Goal: Information Seeking & Learning: Learn about a topic

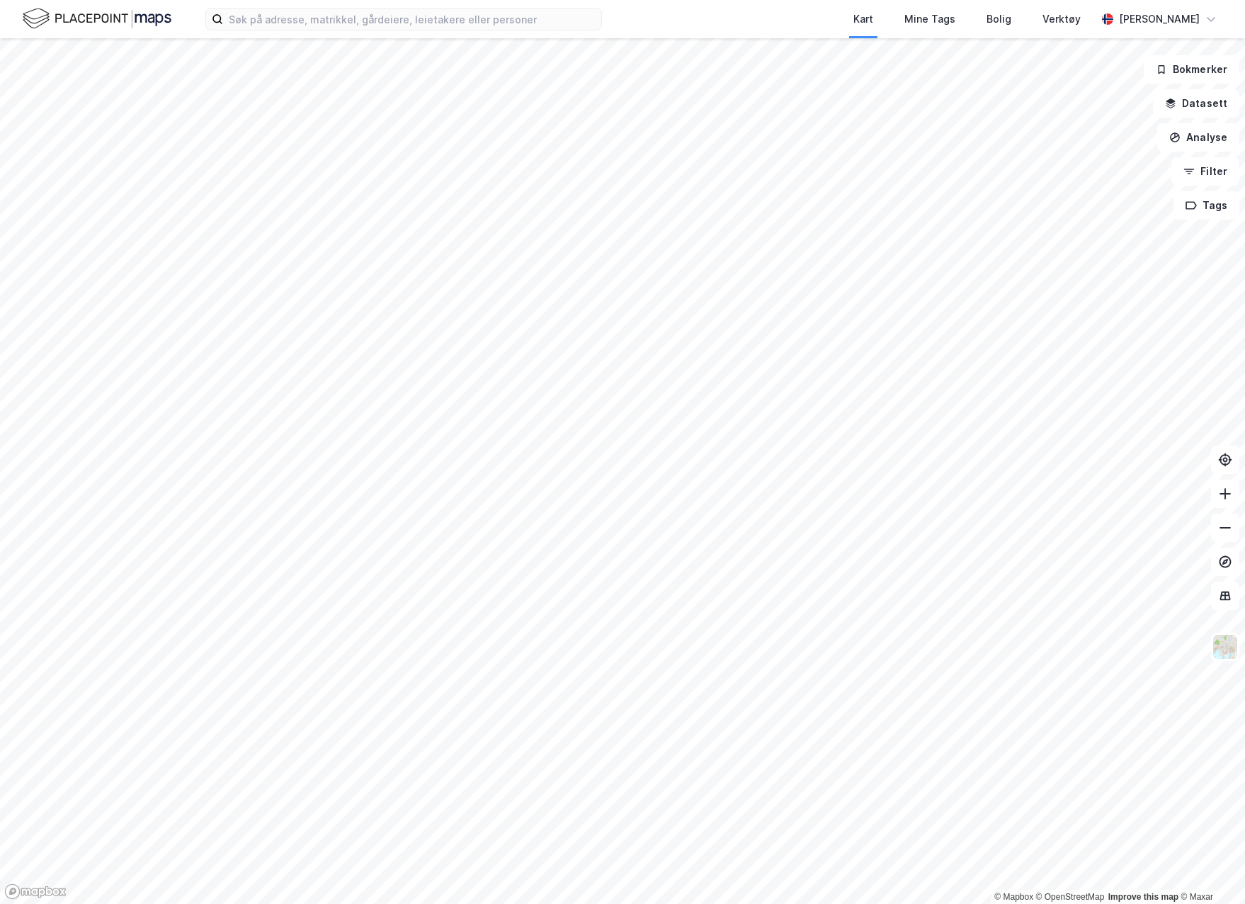
click at [485, 30] on div "Kart Mine Tags Bolig Verktøy [PERSON_NAME]" at bounding box center [622, 19] width 1245 height 38
click at [479, 27] on input at bounding box center [412, 19] width 378 height 21
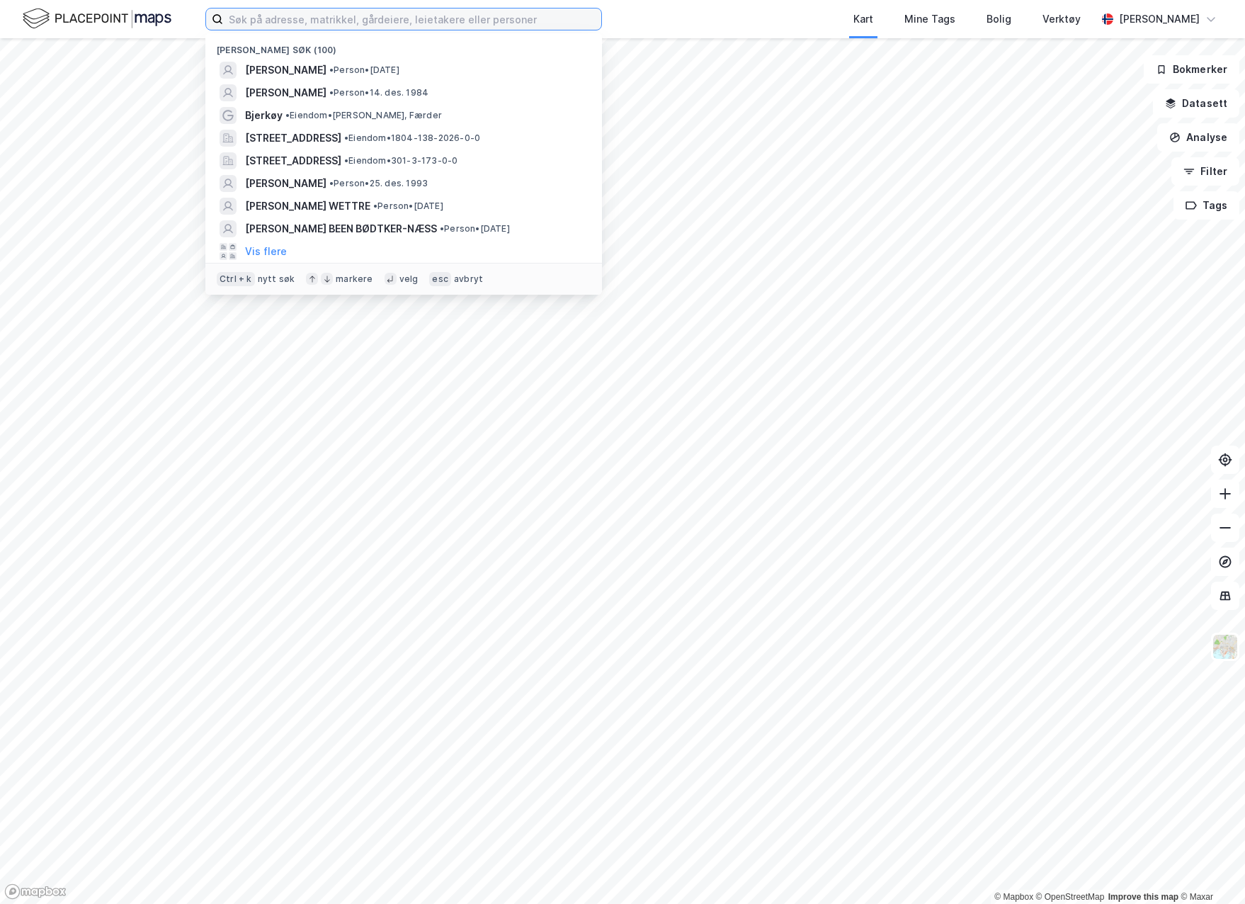
click at [394, 16] on input at bounding box center [412, 19] width 378 height 21
click at [415, 23] on input at bounding box center [412, 19] width 378 height 21
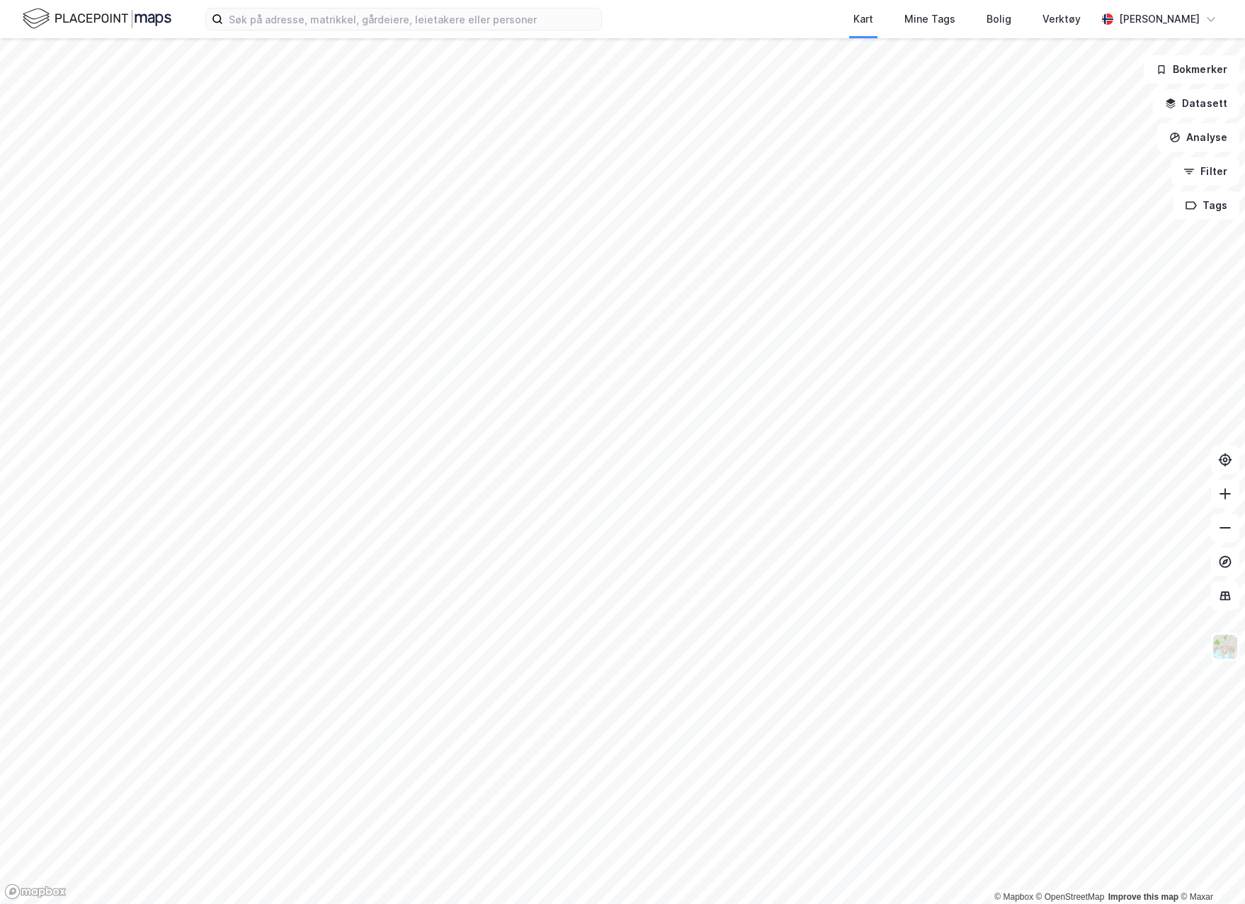
click at [449, 31] on div "Kart Mine Tags Bolig Verktøy Johanne Webster Bryhn" at bounding box center [622, 19] width 1245 height 38
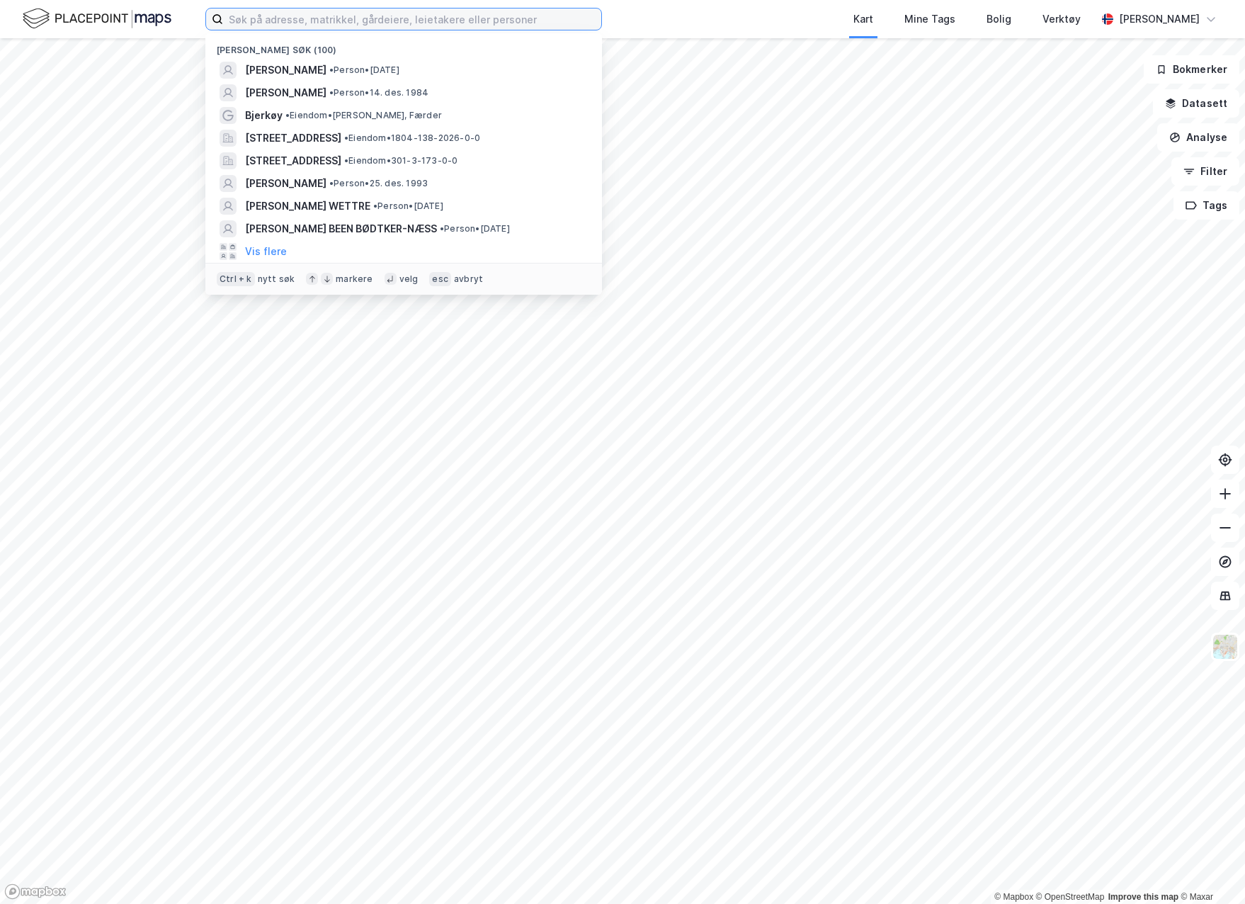
click at [452, 18] on input at bounding box center [412, 19] width 378 height 21
click at [443, 131] on div "Storgata 40, 8006, BODØ, BODØ • Eiendom • 1804-138-2026-0-0" at bounding box center [416, 138] width 343 height 17
